Goal: Check status: Check status

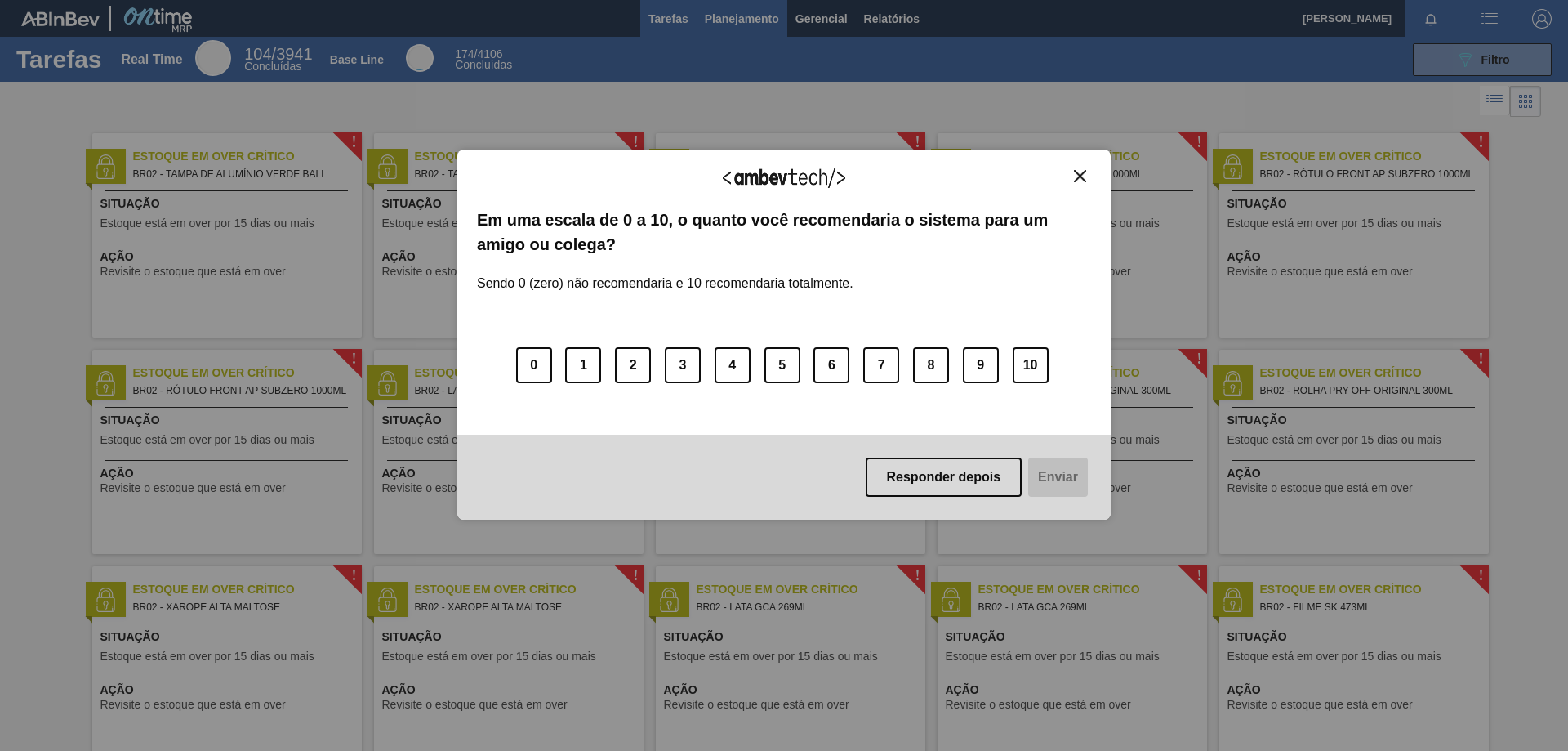
click at [735, 24] on div "Agradecemos seu feedback! Em uma escala de 0 a 10, o quanto você recomendaria o…" at bounding box center [784, 334] width 653 height 705
click at [1084, 166] on div "Agradecemos seu feedback! Em uma escala de 0 a 10, o quanto você recomendaria o…" at bounding box center [784, 334] width 653 height 371
click at [1080, 179] on img "Close" at bounding box center [1080, 176] width 13 height 13
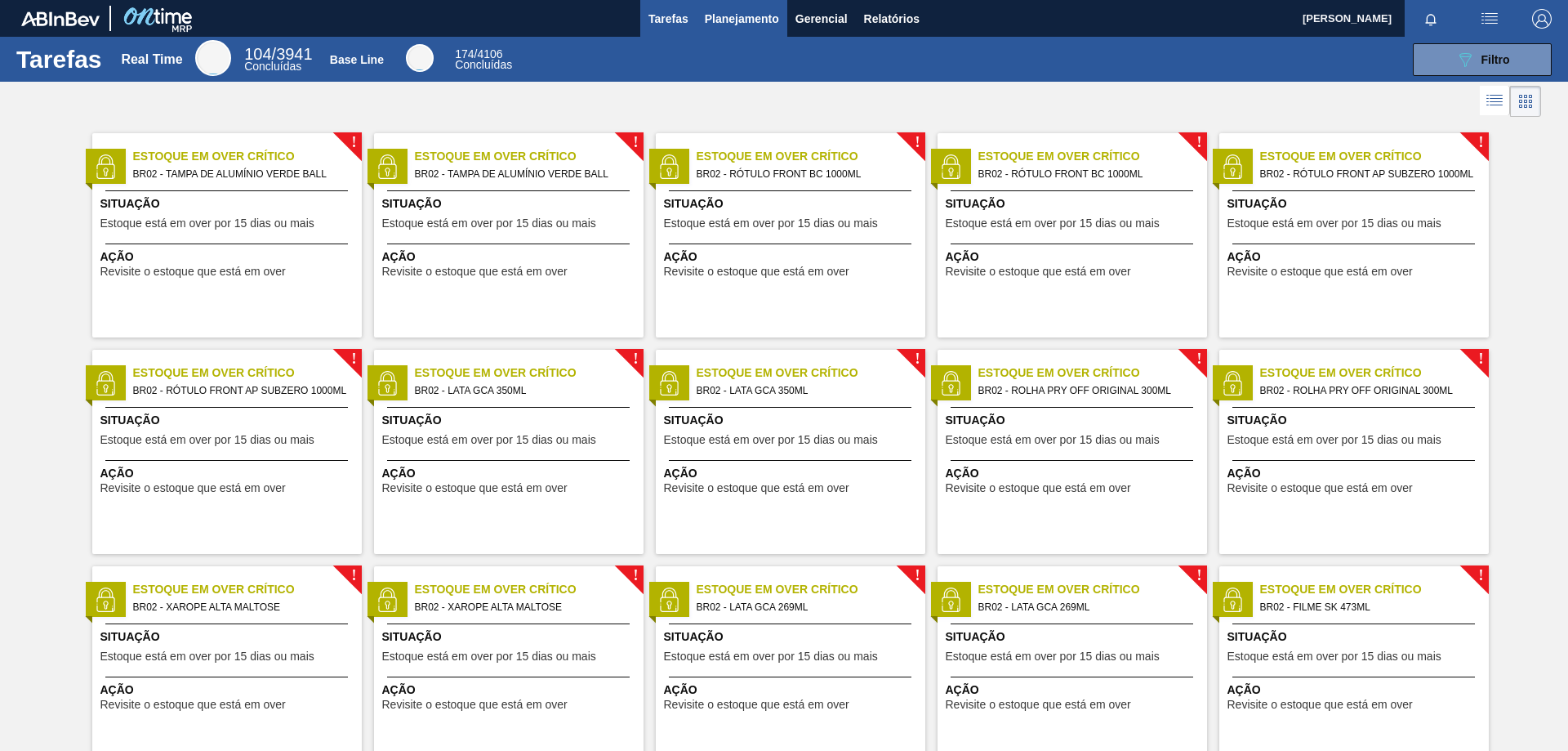
click at [752, 22] on span "Planejamento" at bounding box center [742, 19] width 74 height 20
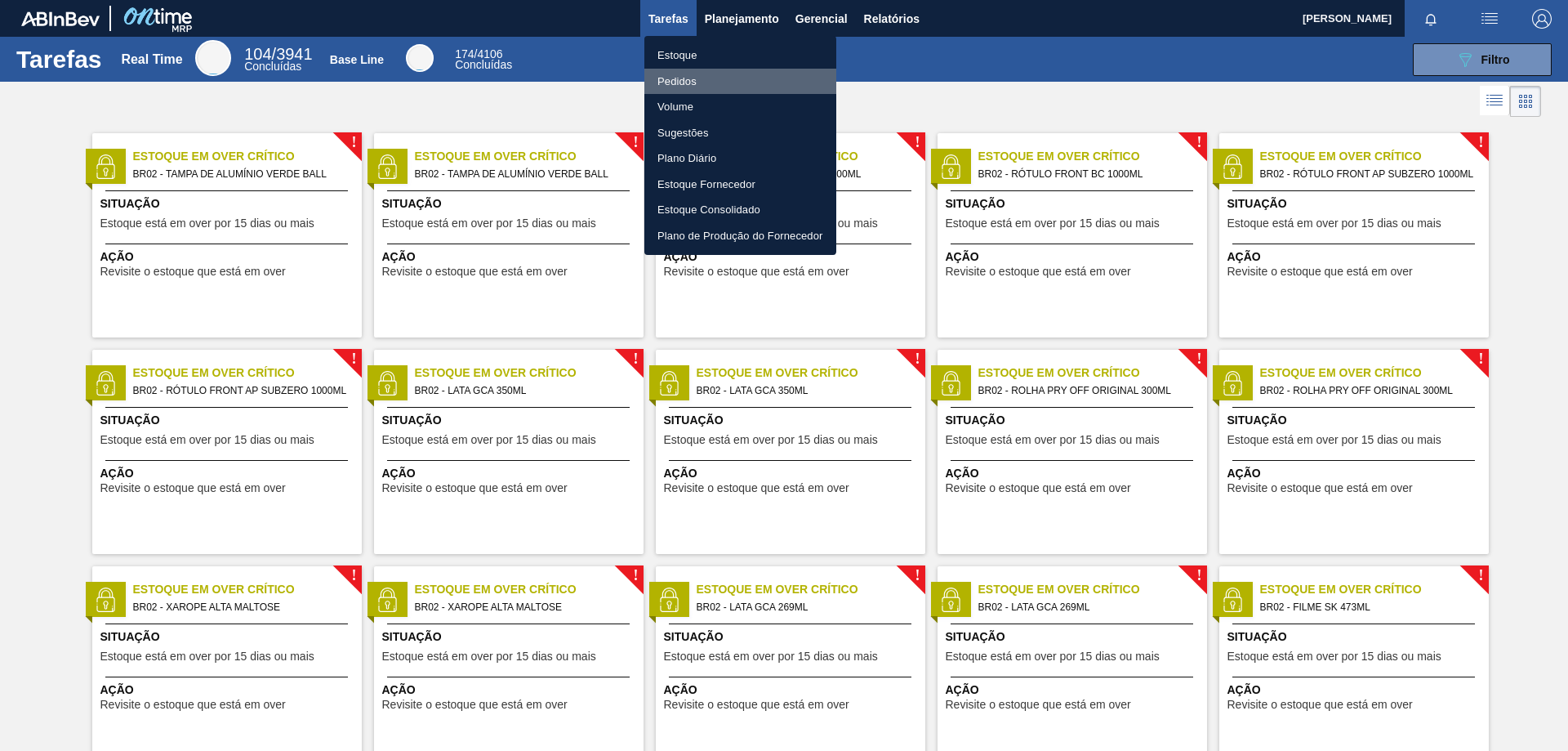
click at [695, 82] on li "Pedidos" at bounding box center [740, 81] width 192 height 26
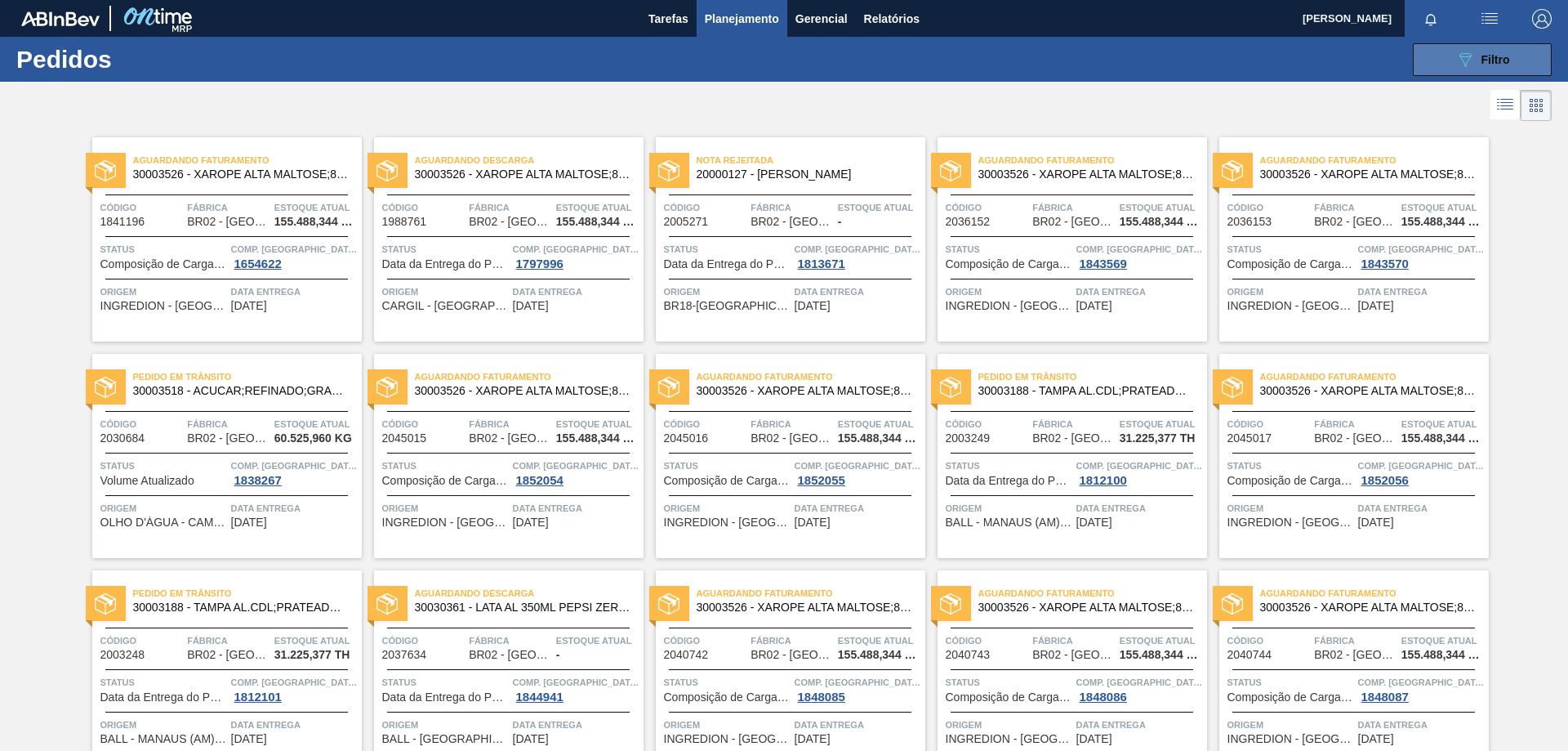
click at [1482, 53] on span "Filtro" at bounding box center [1496, 59] width 28 height 13
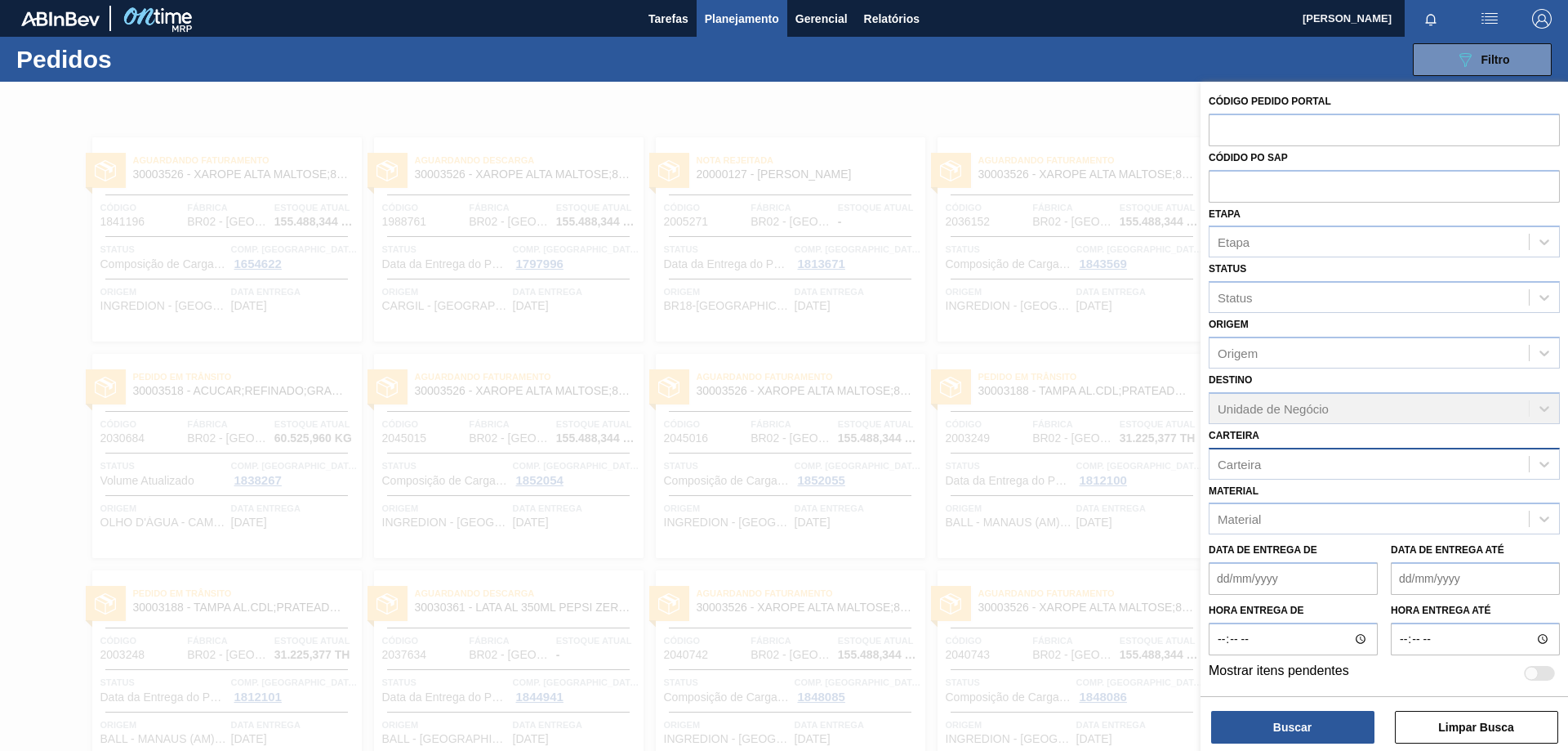
click at [1247, 461] on div "Carteira" at bounding box center [1240, 464] width 43 height 14
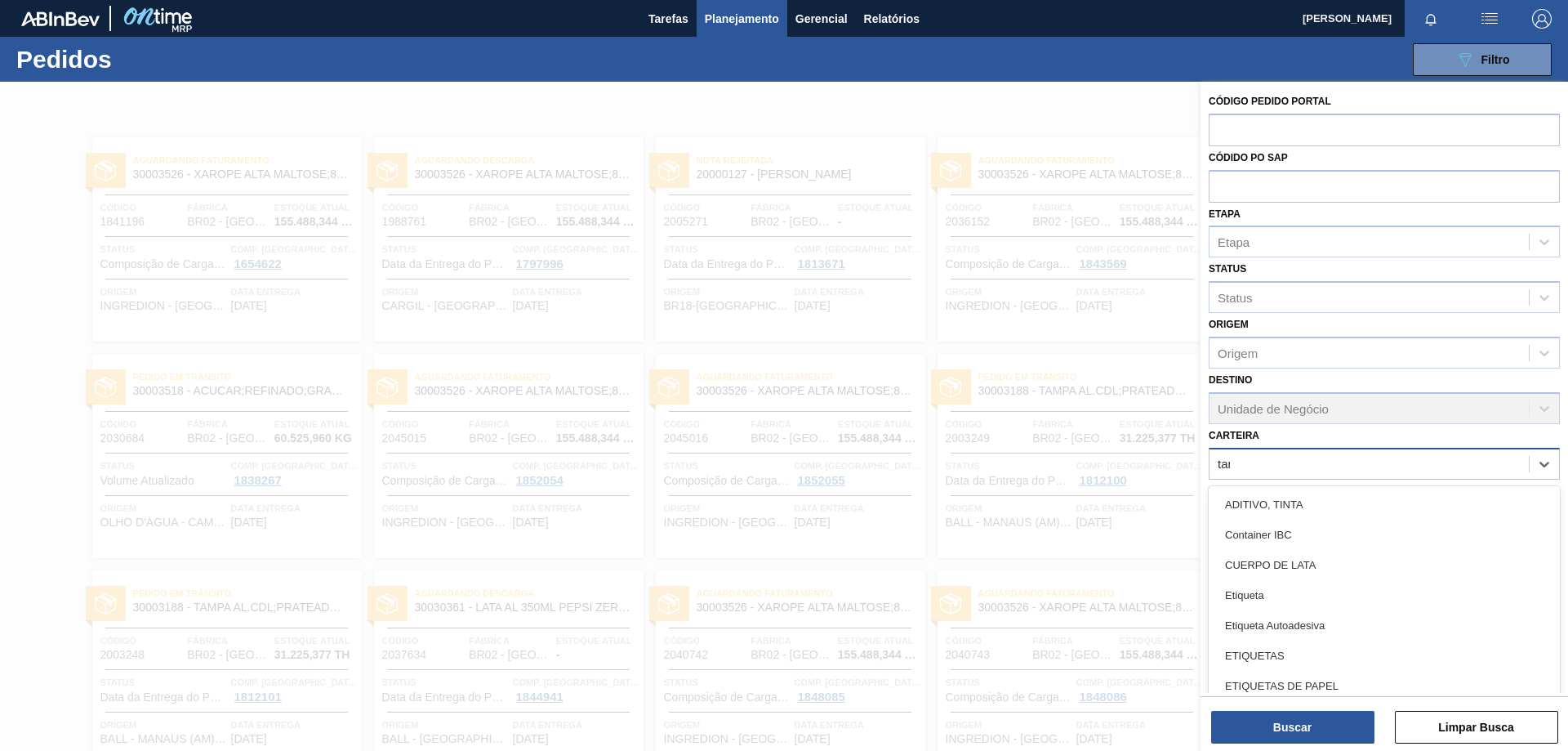
type input "tamp"
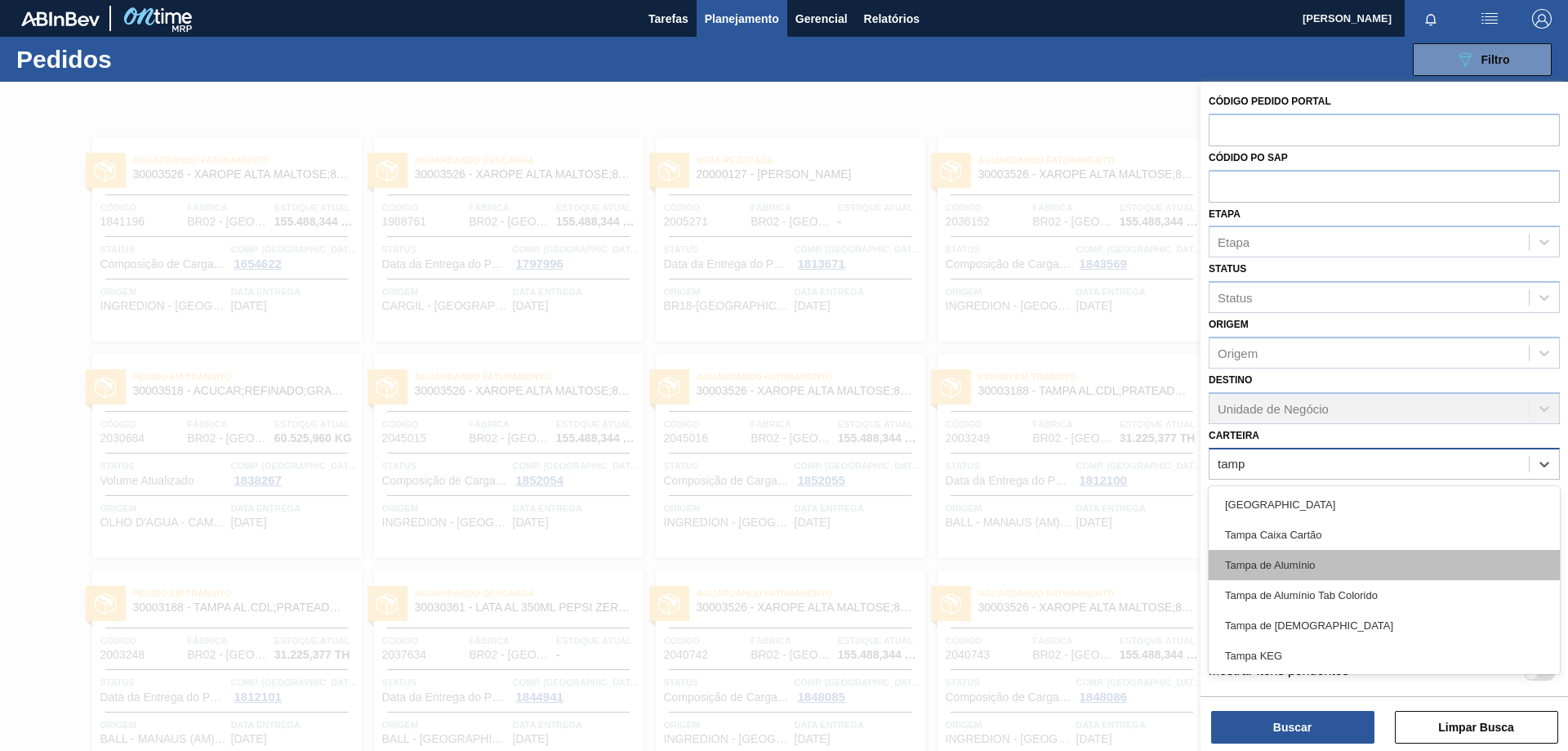
click at [1270, 569] on div "Tampa de Alumínio" at bounding box center [1383, 564] width 351 height 30
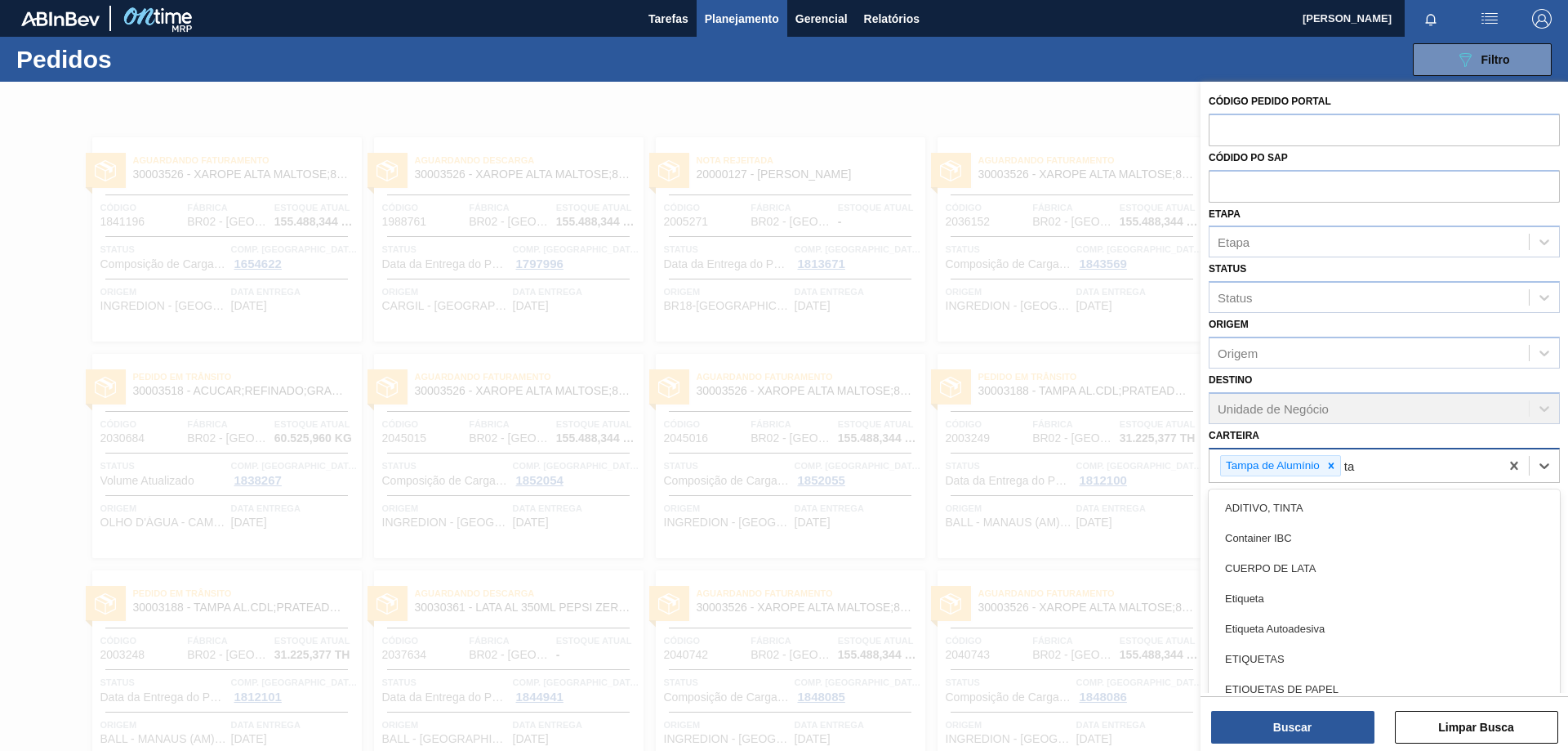
type input "tam"
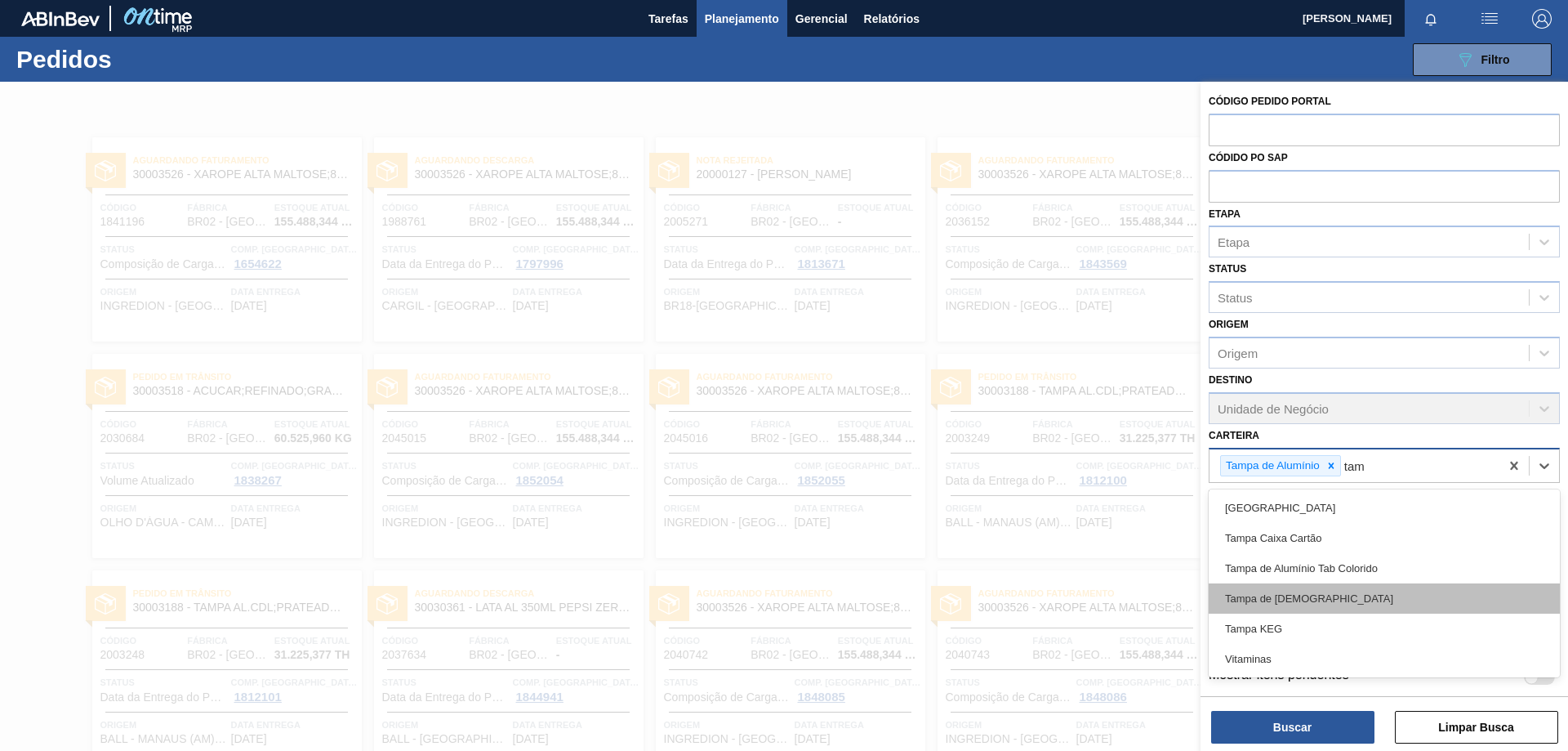
click at [1275, 597] on div "Tampa de [DEMOGRAPHIC_DATA]" at bounding box center [1383, 598] width 351 height 30
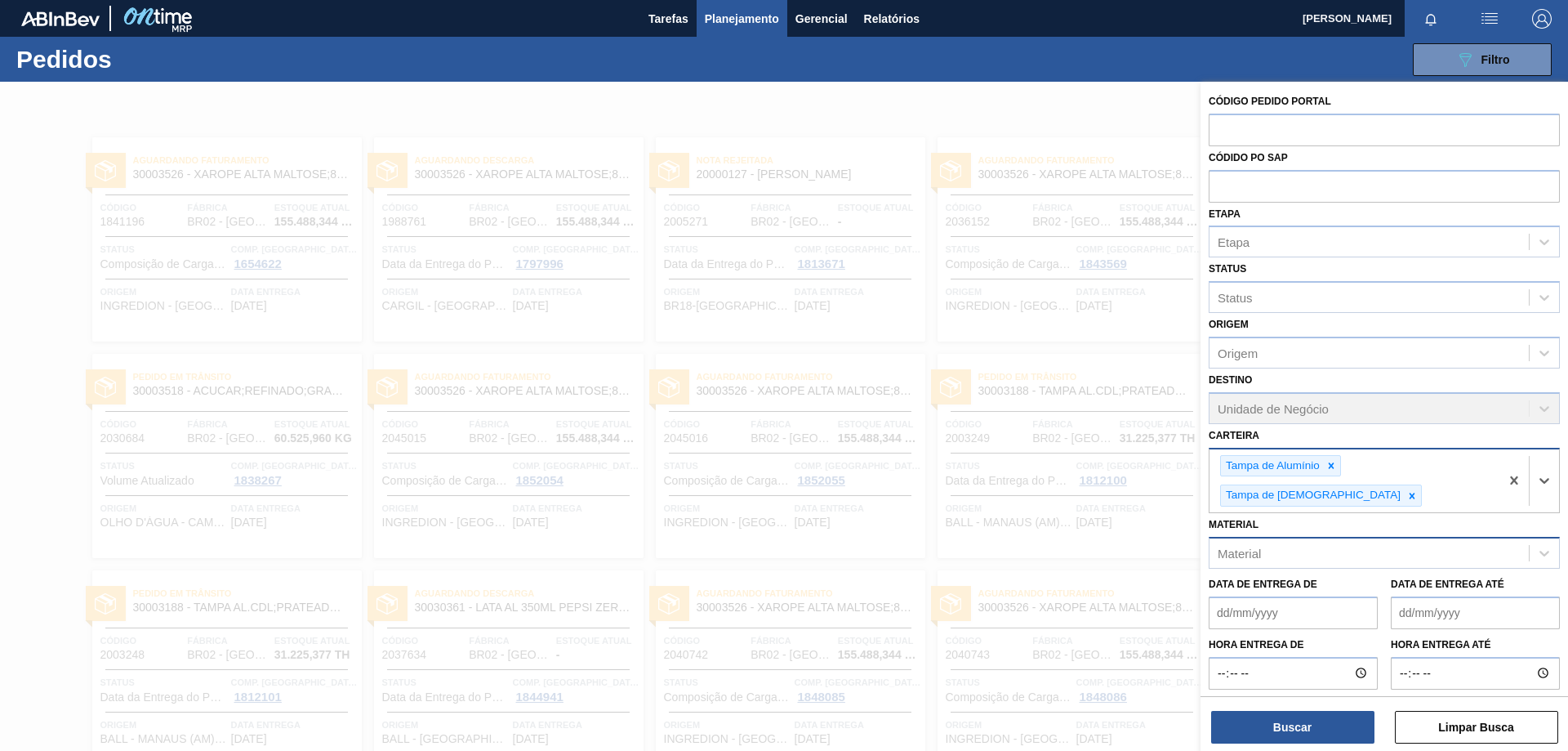
click at [1319, 542] on div "Material" at bounding box center [1369, 553] width 320 height 23
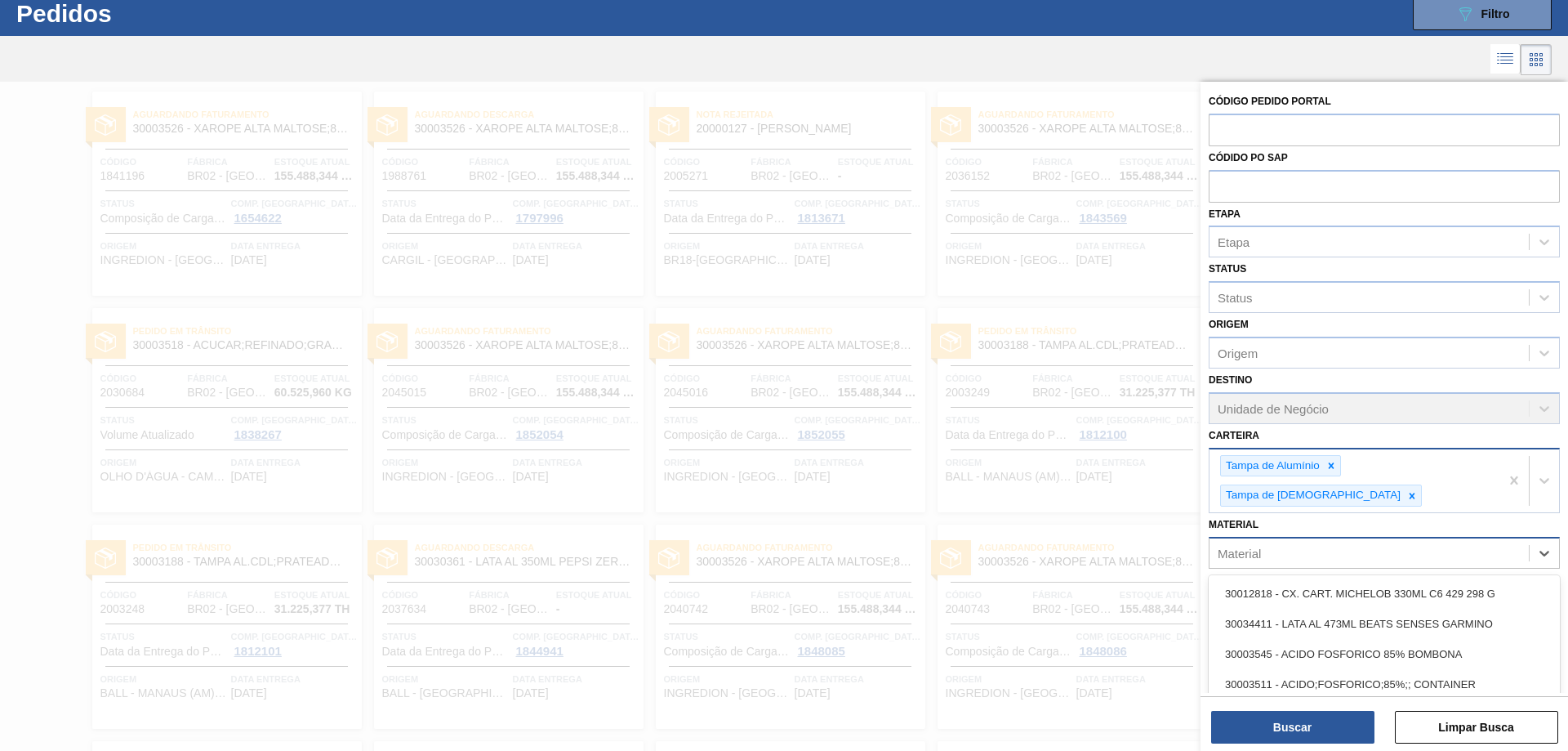
scroll to position [46, 0]
click at [1252, 408] on div "Destino Unidade de Negócio" at bounding box center [1383, 396] width 351 height 56
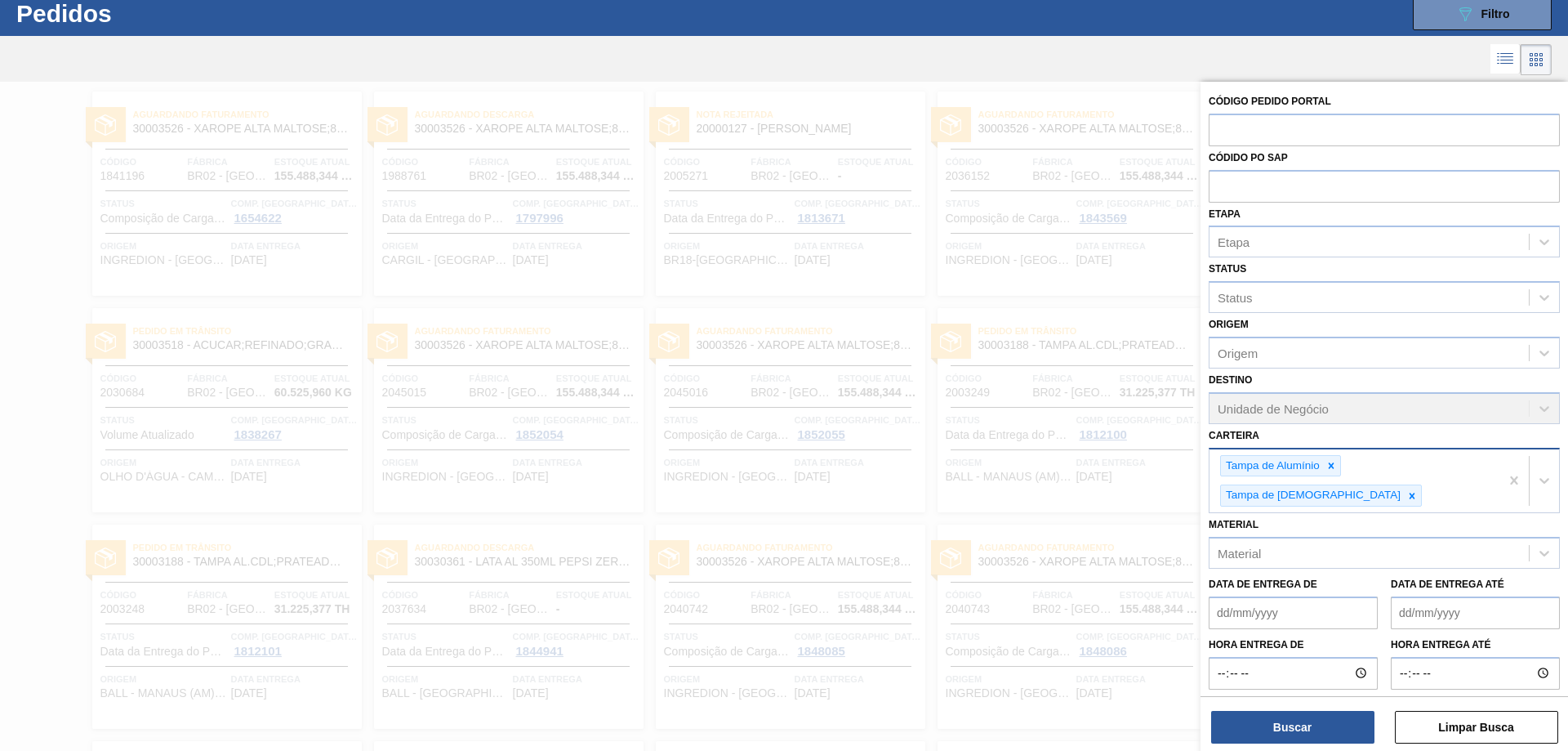
click at [1252, 408] on div "Destino Unidade de Negócio" at bounding box center [1383, 396] width 351 height 56
click at [1541, 406] on div "Destino Unidade de Negócio" at bounding box center [1383, 396] width 351 height 56
click at [1322, 399] on div "Destino Unidade de Negócio" at bounding box center [1383, 396] width 351 height 56
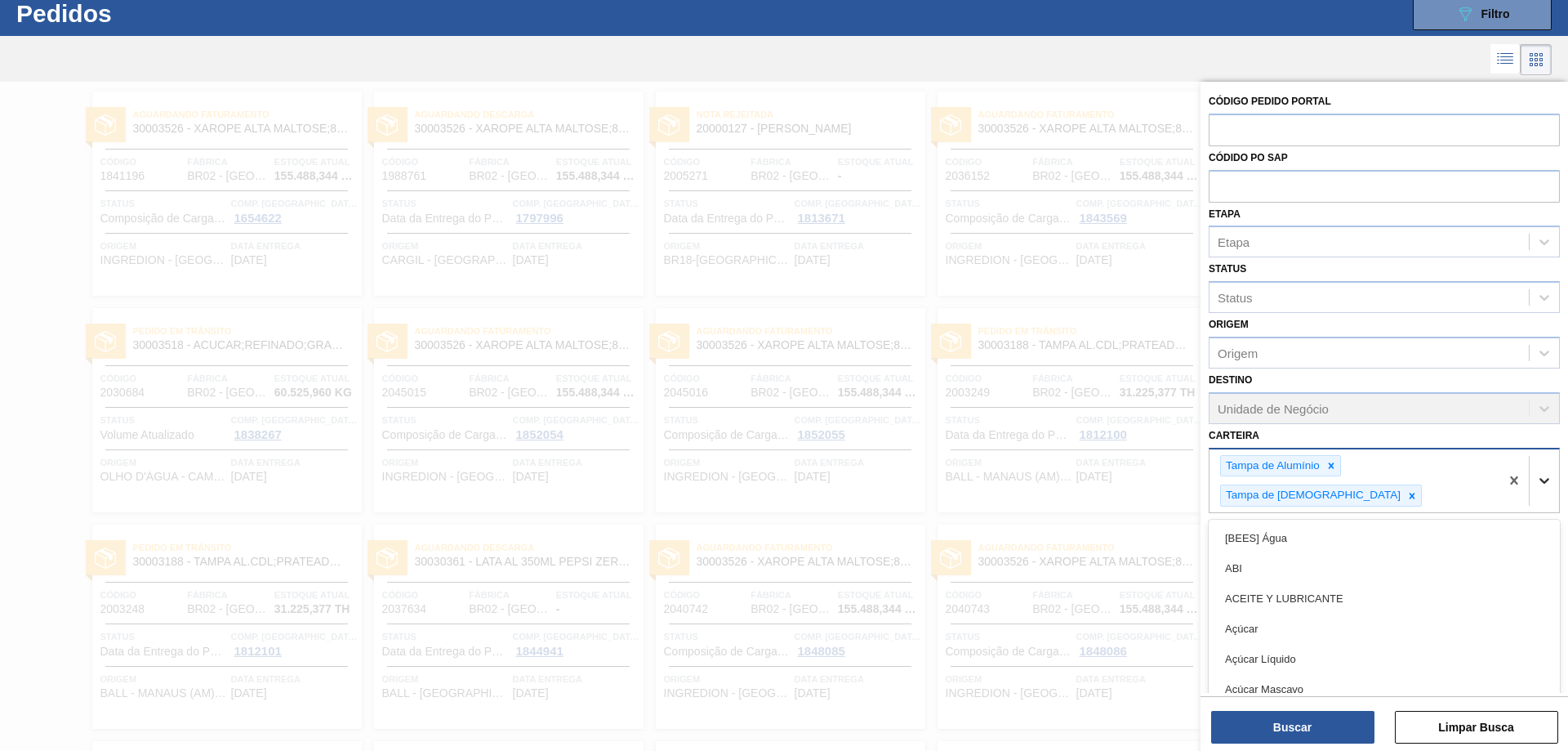
click at [1532, 465] on div at bounding box center [1545, 480] width 29 height 29
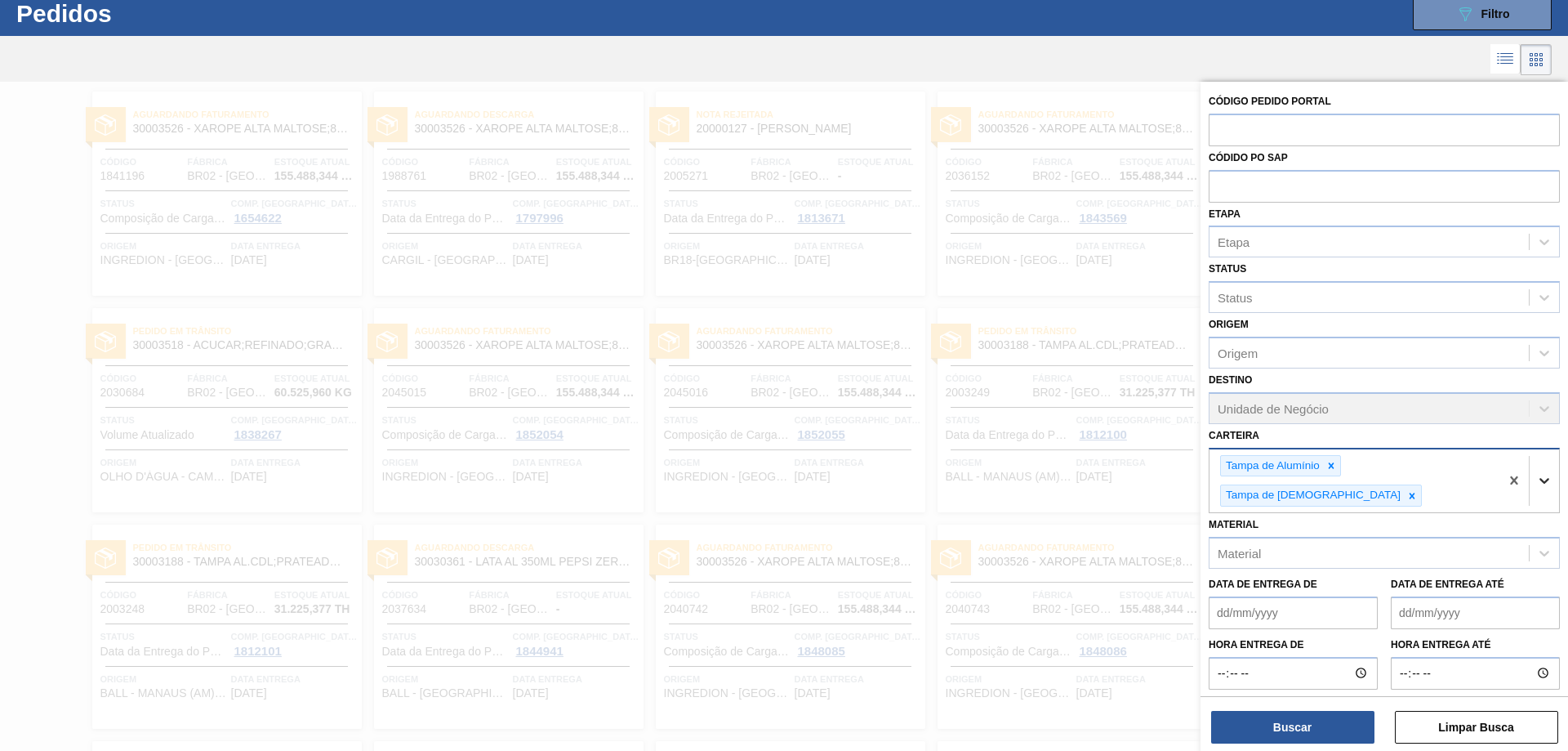
click at [1544, 472] on icon at bounding box center [1544, 480] width 17 height 17
click at [1487, 420] on div "Destino Unidade de Negócio" at bounding box center [1383, 396] width 351 height 56
click at [1457, 403] on div "Destino Unidade de Negócio" at bounding box center [1383, 396] width 351 height 56
click at [1321, 734] on button "Buscar" at bounding box center [1292, 727] width 163 height 32
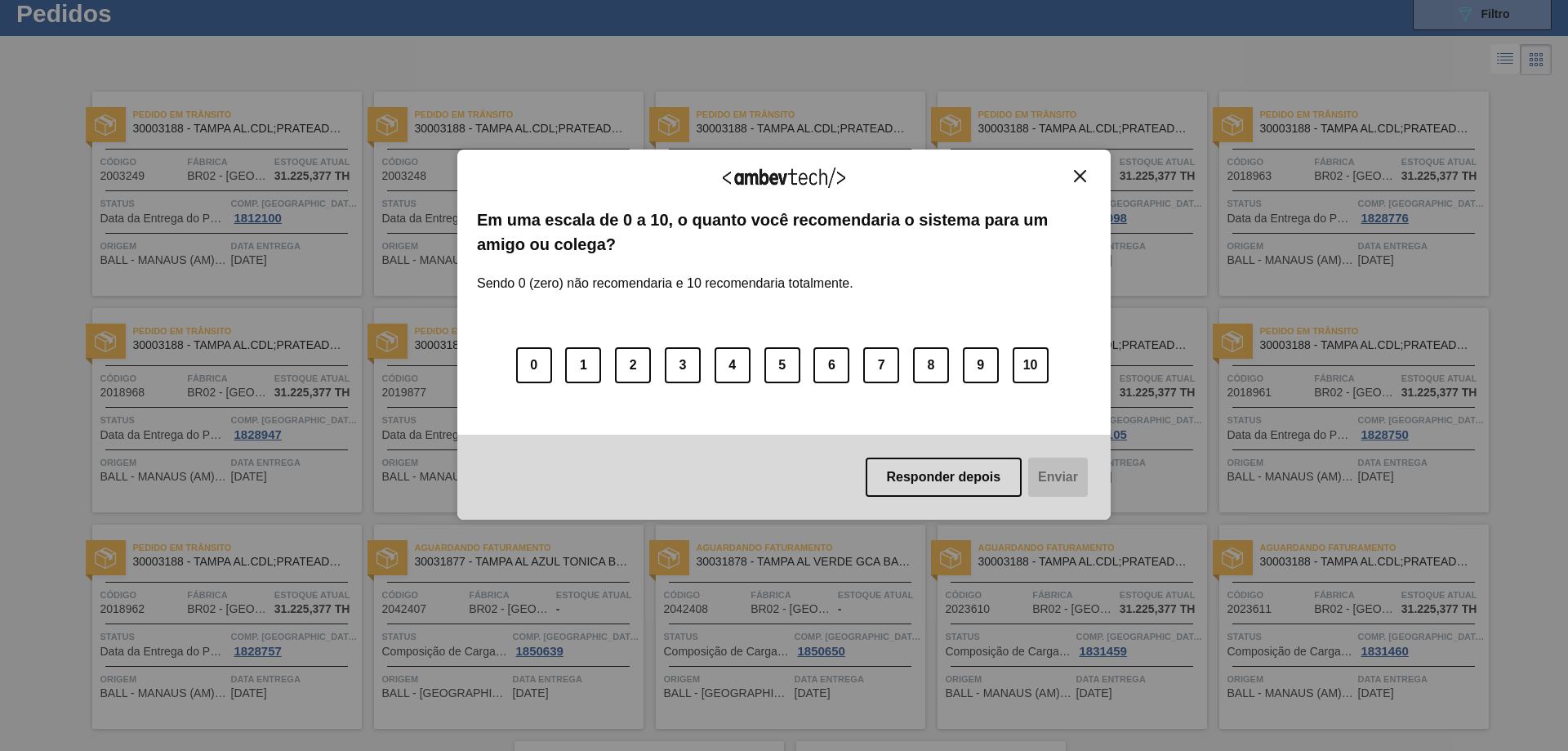
click at [1079, 170] on img "Close" at bounding box center [1080, 176] width 13 height 13
click at [1076, 173] on img "Close" at bounding box center [1080, 176] width 13 height 13
click at [1071, 177] on button "Close" at bounding box center [1080, 176] width 22 height 14
